Goal: Obtain resource: Download file/media

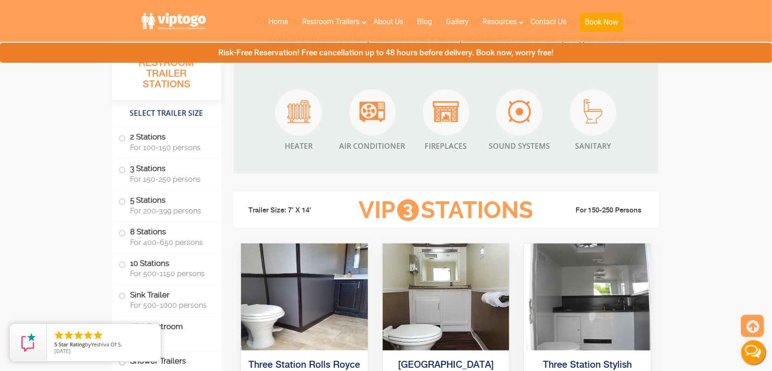
click at [178, 337] on label "ADA Restroom Trailers" at bounding box center [167, 332] width 96 height 32
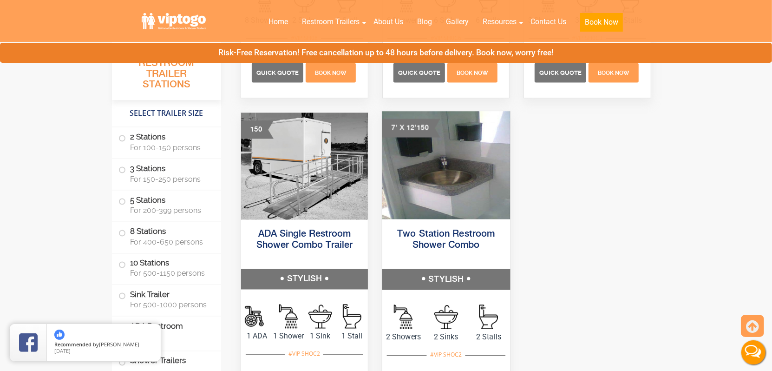
scroll to position [3965, 0]
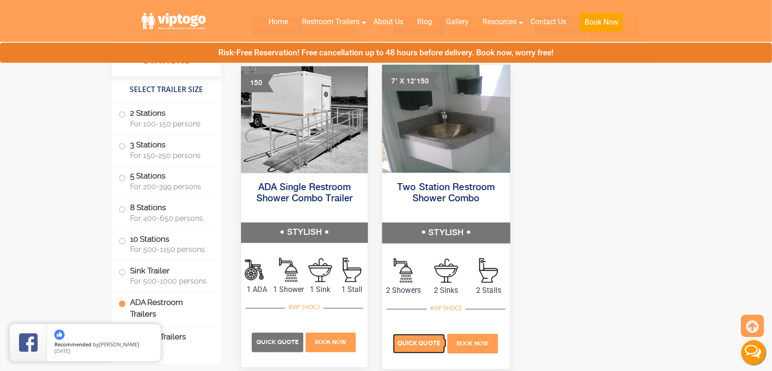
click at [418, 343] on span "Quick Quote" at bounding box center [419, 343] width 43 height 7
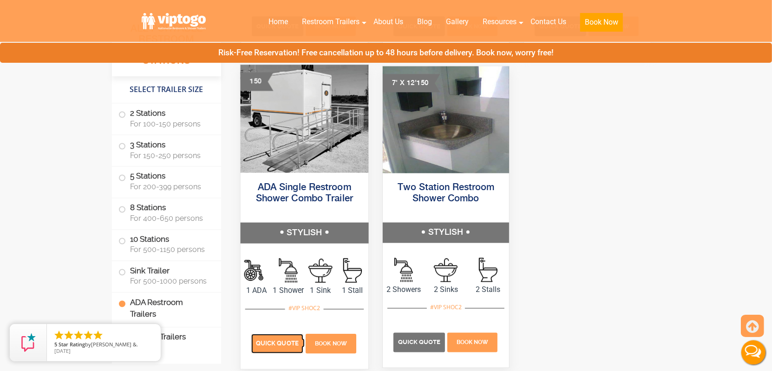
click at [282, 351] on p "Quick Quote" at bounding box center [277, 344] width 52 height 20
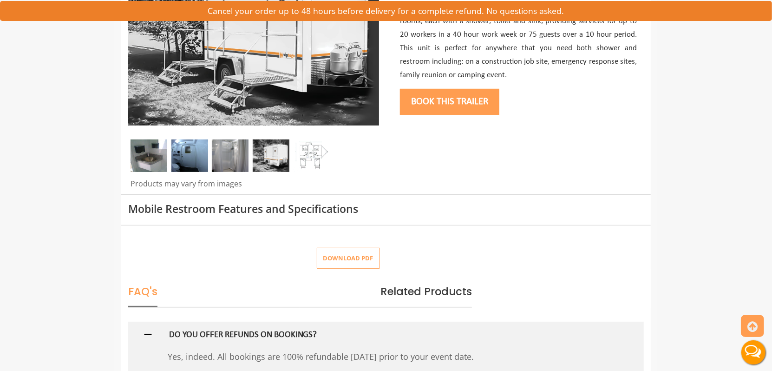
scroll to position [279, 0]
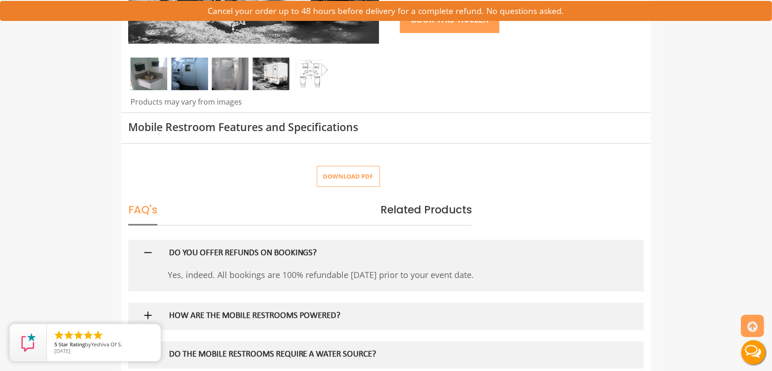
click at [346, 181] on button "Download pdf" at bounding box center [348, 176] width 63 height 21
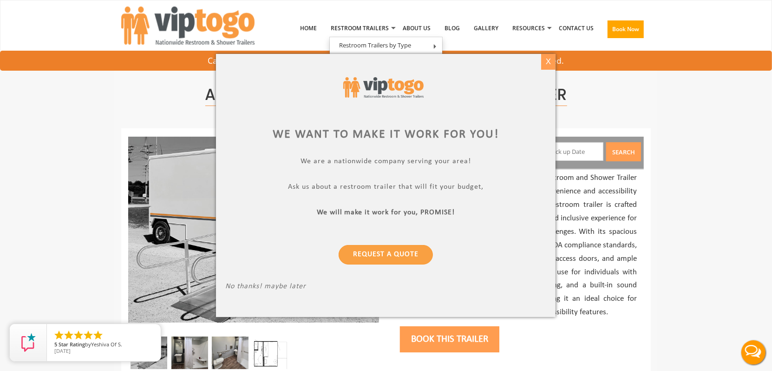
click at [551, 61] on div "X" at bounding box center [548, 62] width 14 height 16
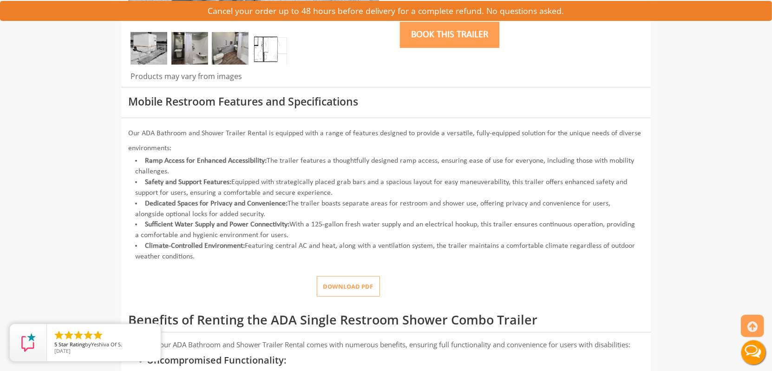
scroll to position [325, 0]
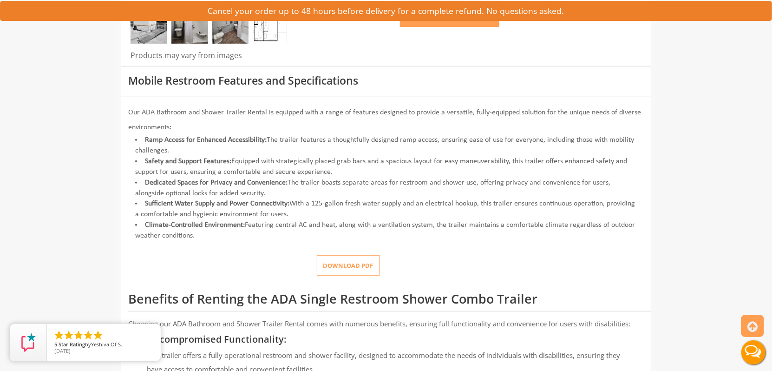
click at [347, 267] on button "Download pdf" at bounding box center [348, 265] width 63 height 21
